Goal: Browse casually: Explore the website without a specific task or goal

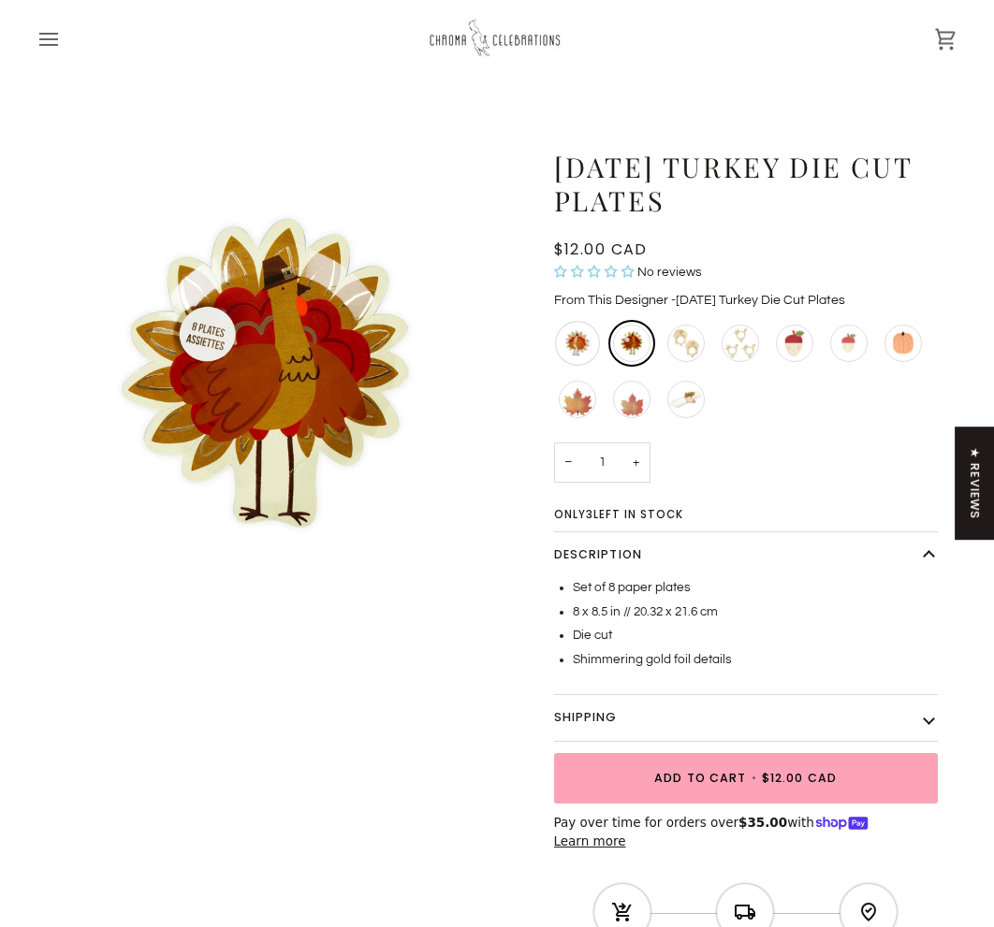
click at [574, 341] on div "Thanksgiving Turkey Die Cut Napkins" at bounding box center [577, 343] width 45 height 45
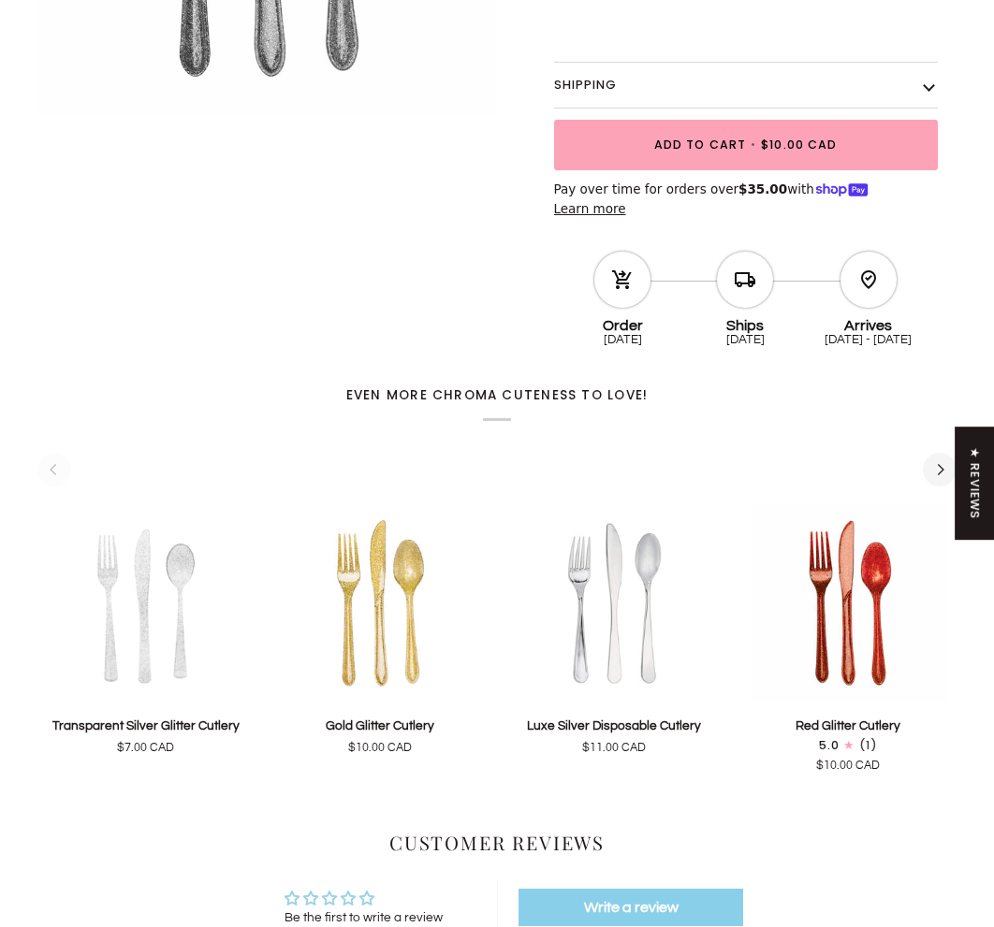
scroll to position [389, 0]
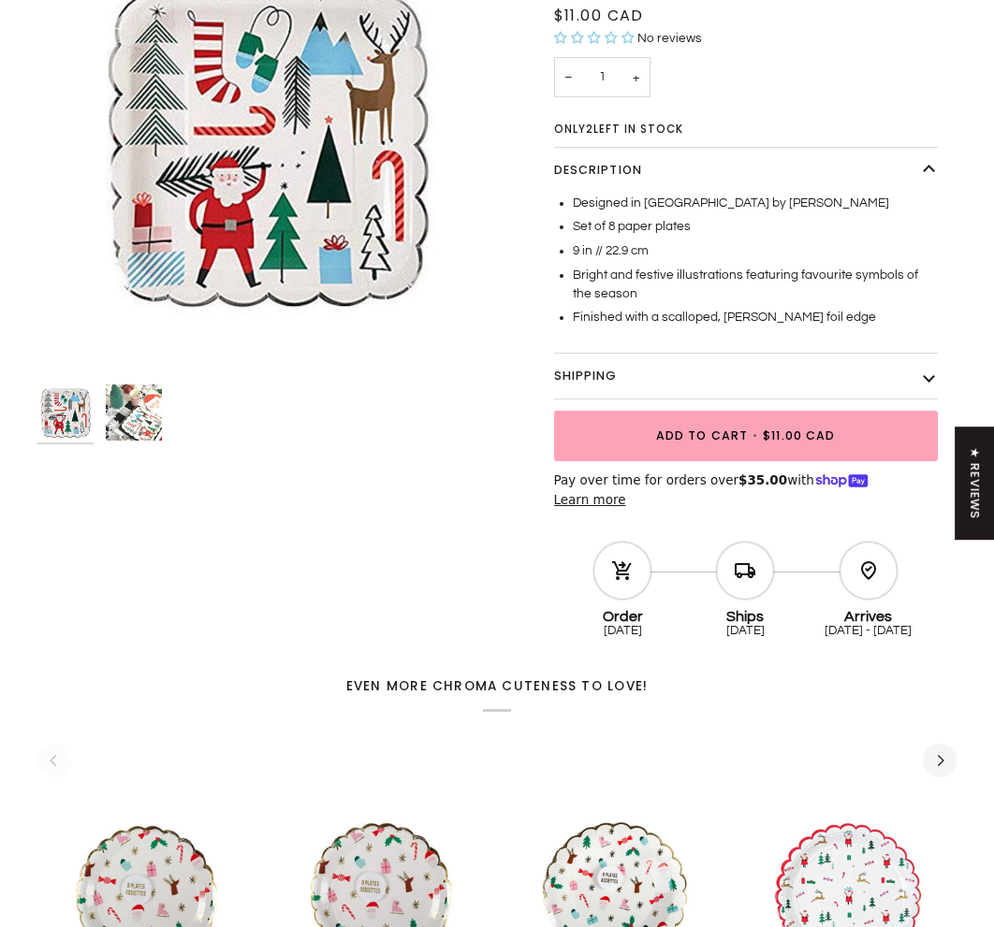
scroll to position [261, 0]
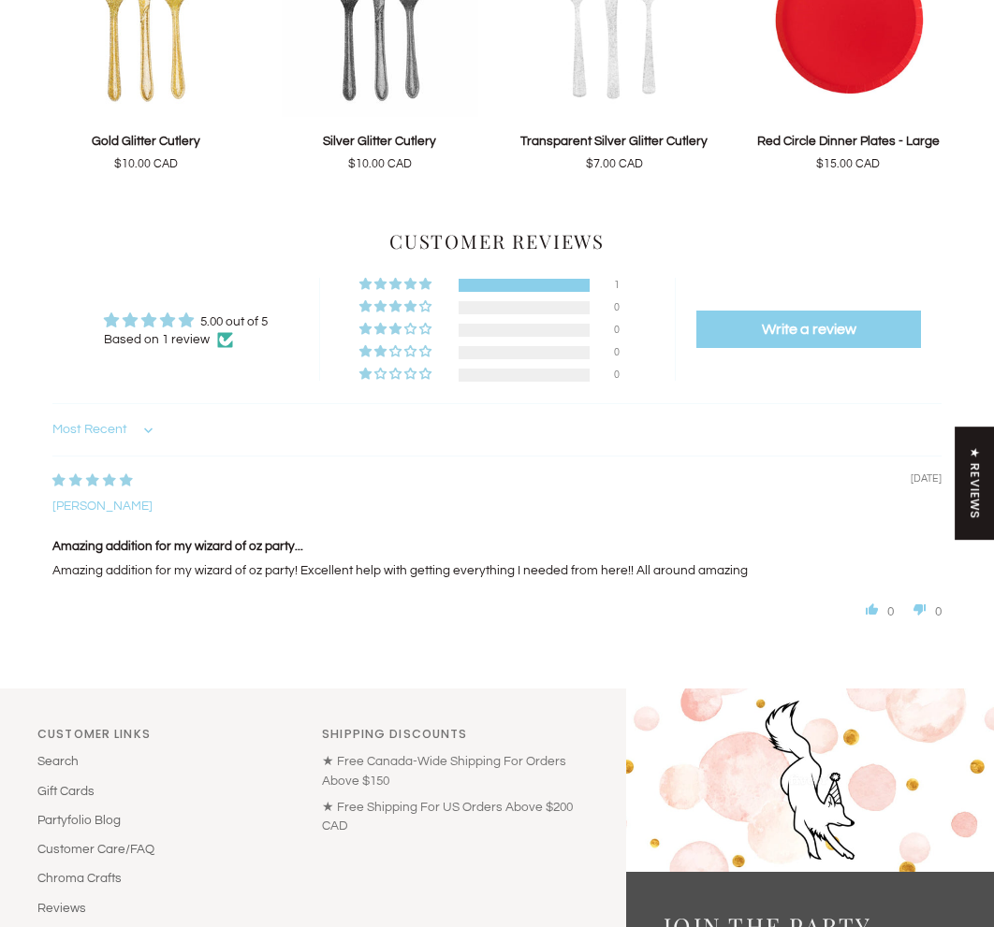
scroll to position [1070, 0]
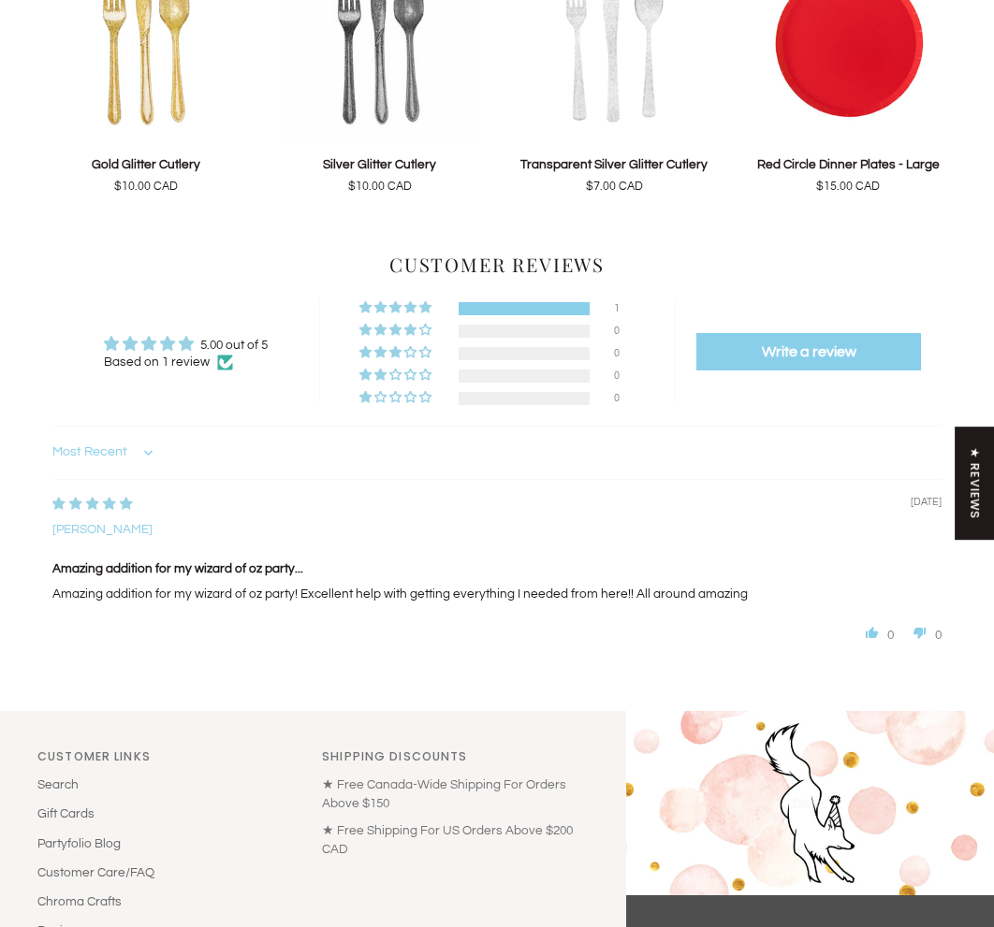
scroll to position [1005, 0]
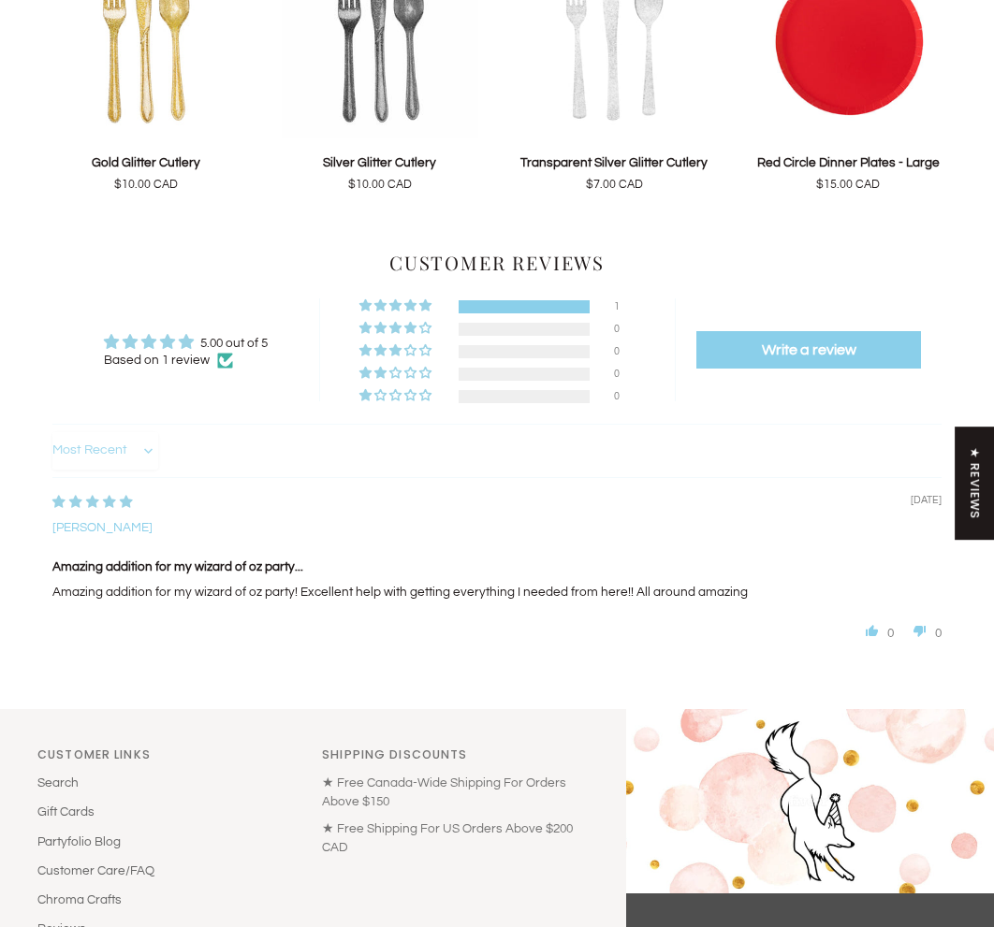
click at [107, 432] on select "Most Recent Highest Rating Lowest Rating Only Pictures Pictures First Videos Fi…" at bounding box center [105, 450] width 106 height 37
click at [52, 432] on select "Most Recent Highest Rating Lowest Rating Only Pictures Pictures First Videos Fi…" at bounding box center [105, 450] width 106 height 37
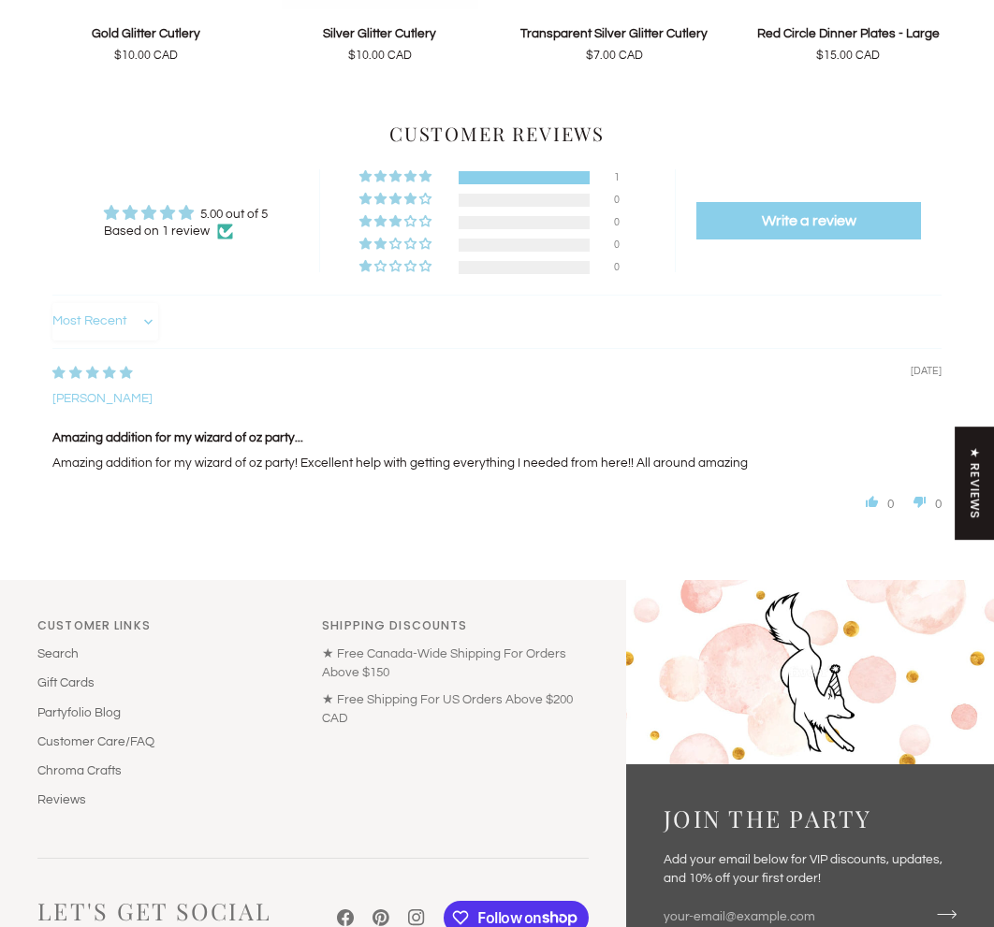
scroll to position [1208, 0]
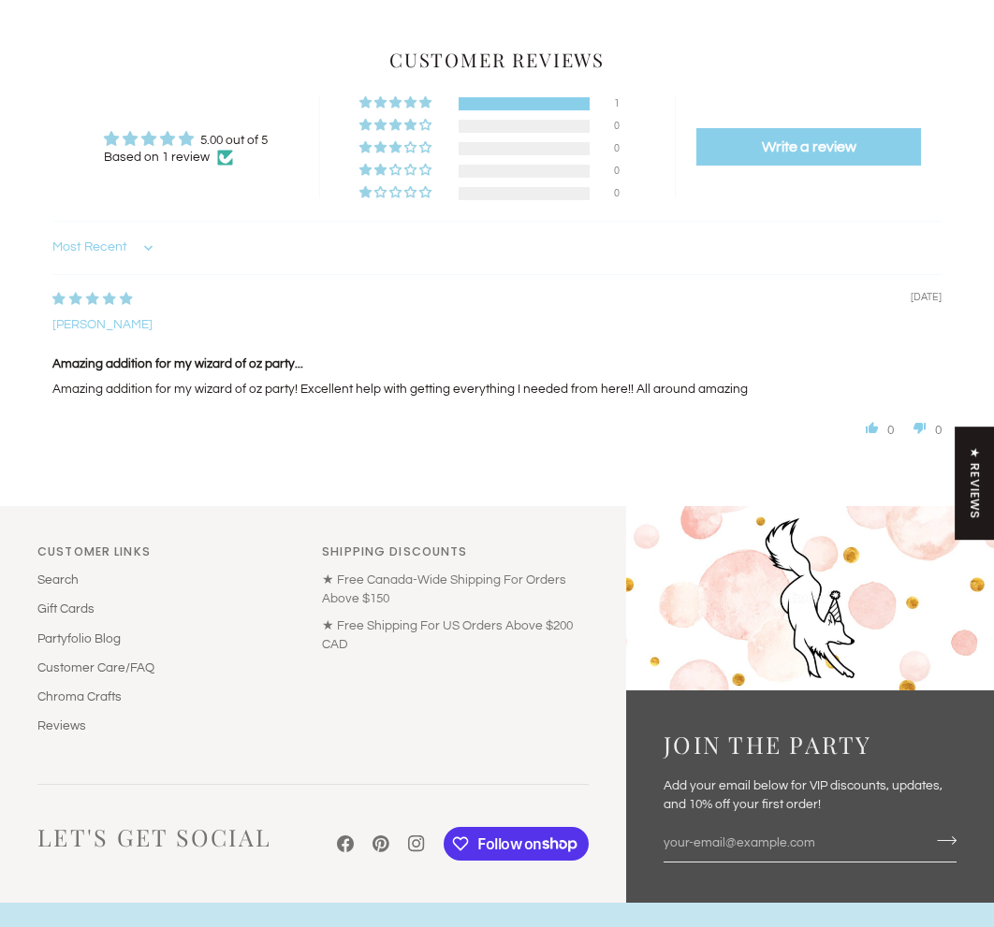
click at [97, 318] on span "Stephanie C" at bounding box center [102, 324] width 100 height 13
click at [96, 318] on span "Stephanie C" at bounding box center [102, 324] width 100 height 13
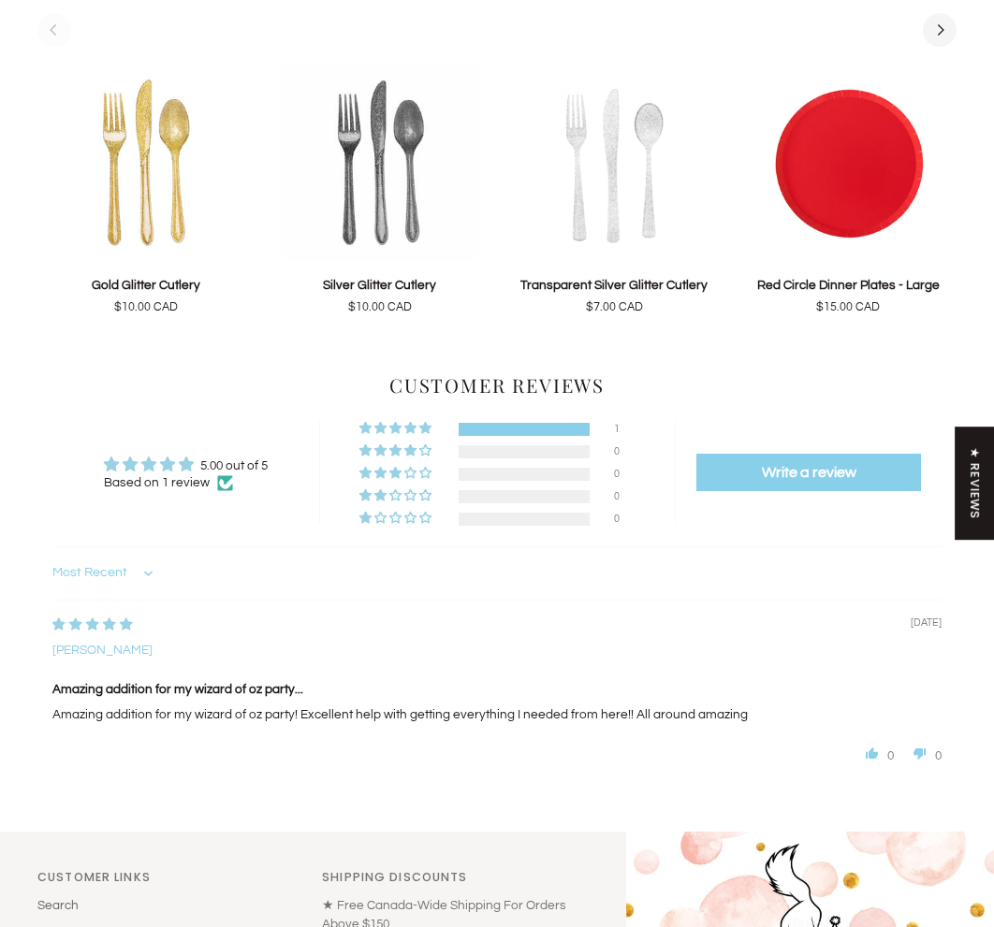
scroll to position [951, 0]
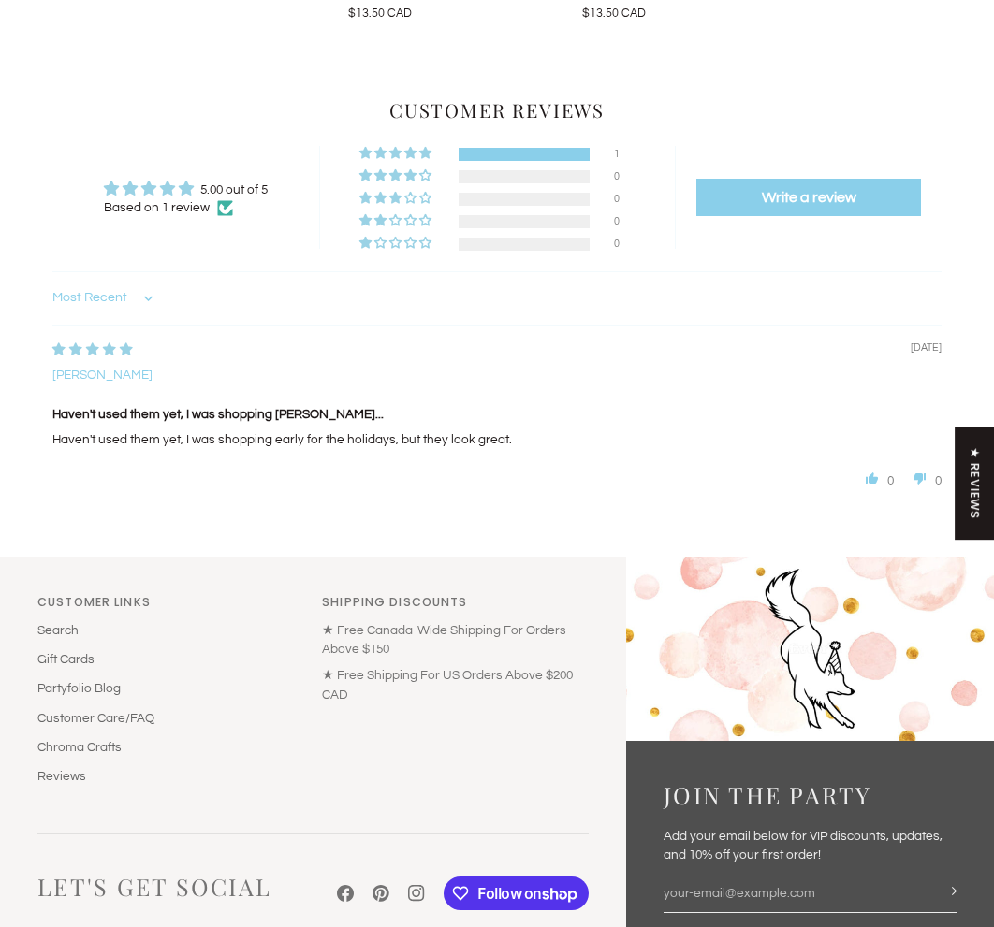
scroll to position [1365, 0]
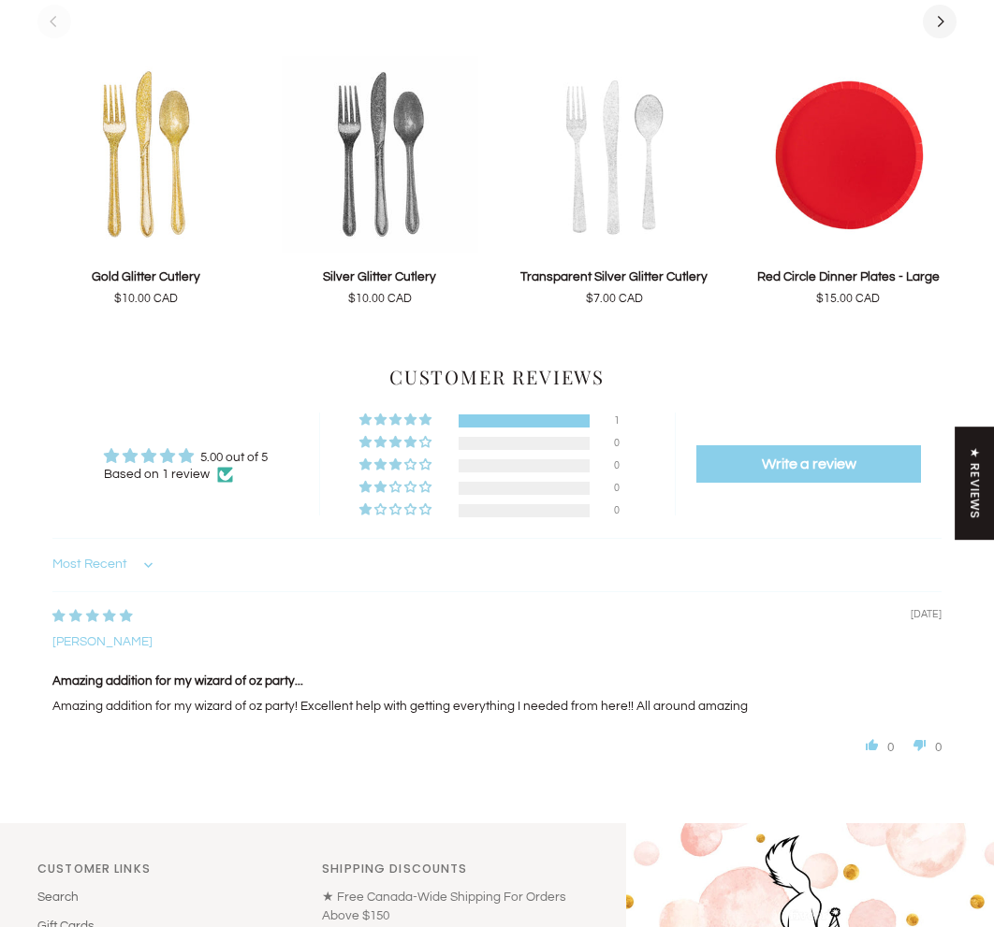
scroll to position [1034, 0]
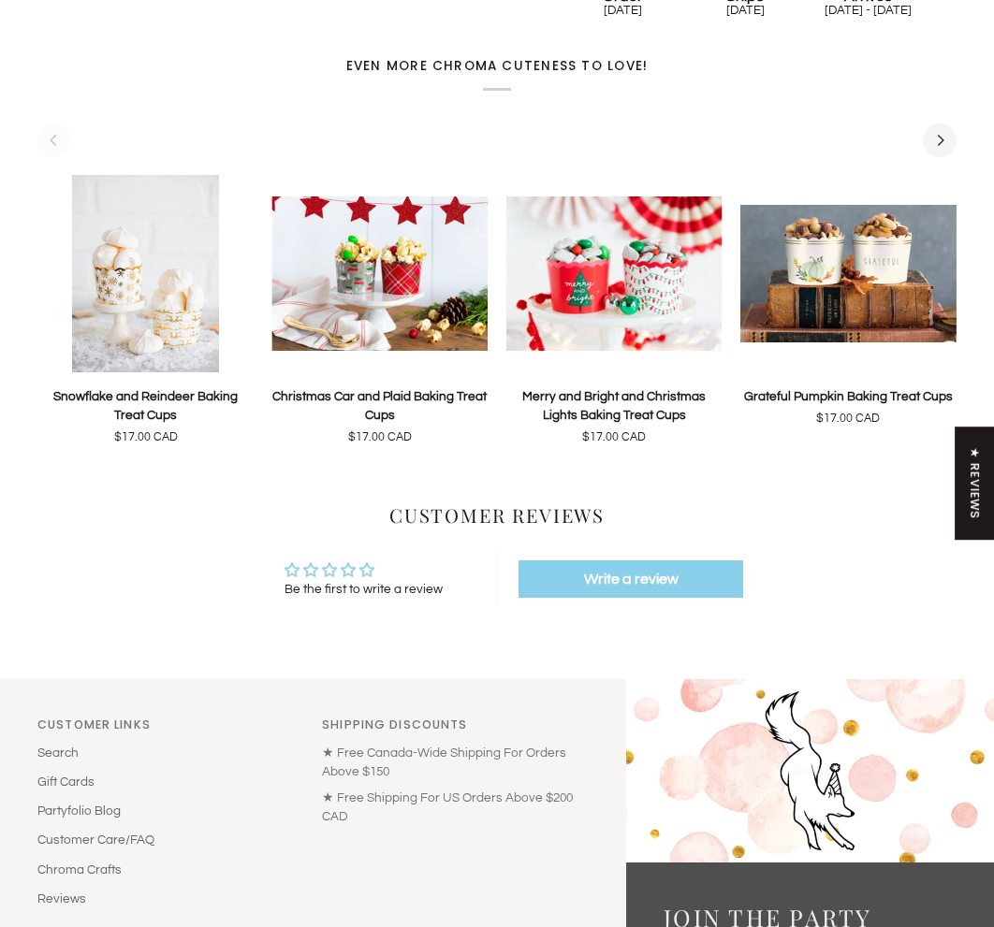
scroll to position [943, 0]
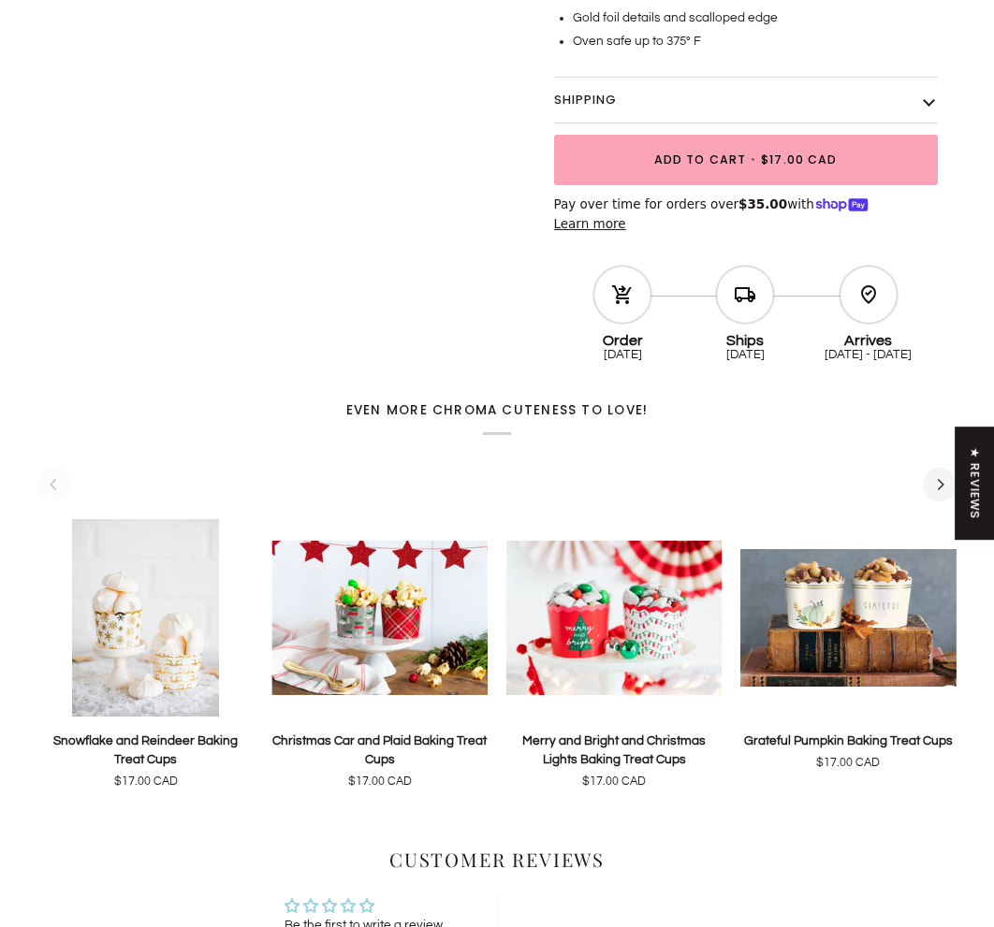
scroll to position [586, 0]
